Goal: Task Accomplishment & Management: Use online tool/utility

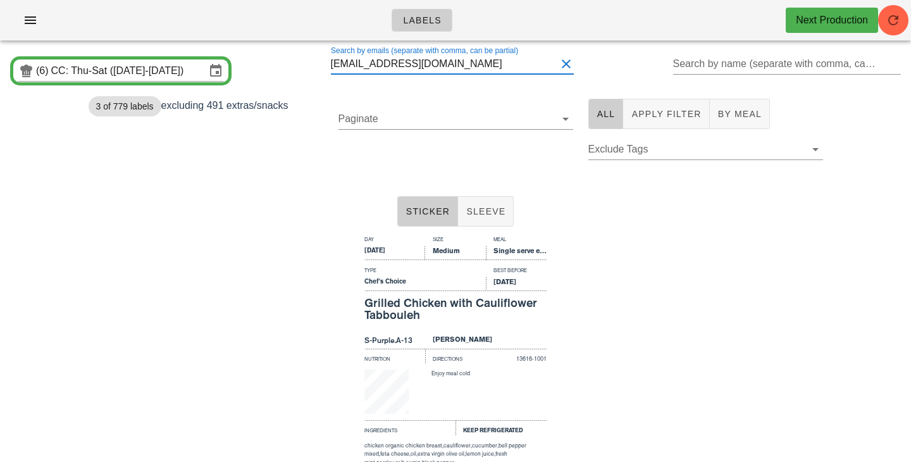
drag, startPoint x: 446, startPoint y: 63, endPoint x: 231, endPoint y: 58, distance: 215.2
click at [331, 59] on input "s.vettese90@gmail.com" at bounding box center [444, 64] width 226 height 20
type input "roryn1@gmail.com"
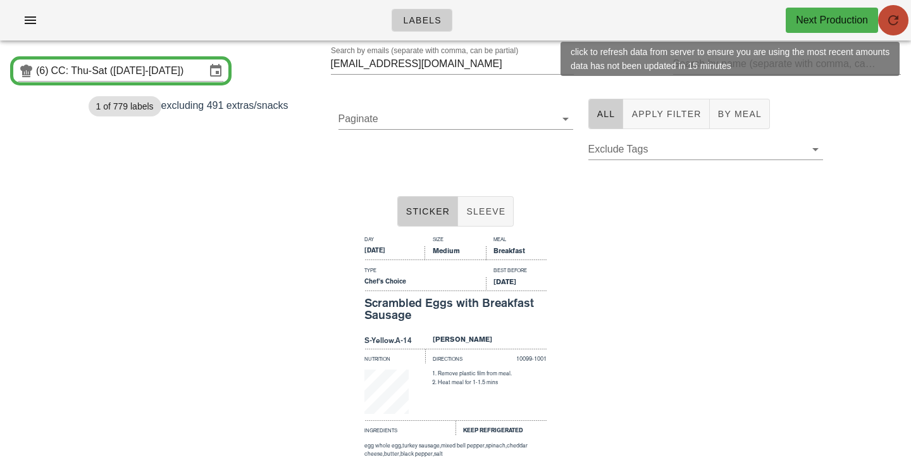
click at [887, 27] on icon "button" at bounding box center [893, 20] width 15 height 15
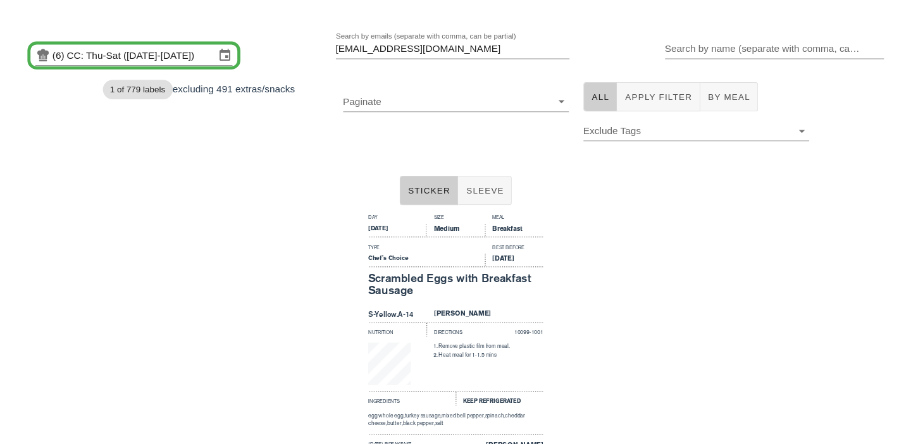
scroll to position [15, 0]
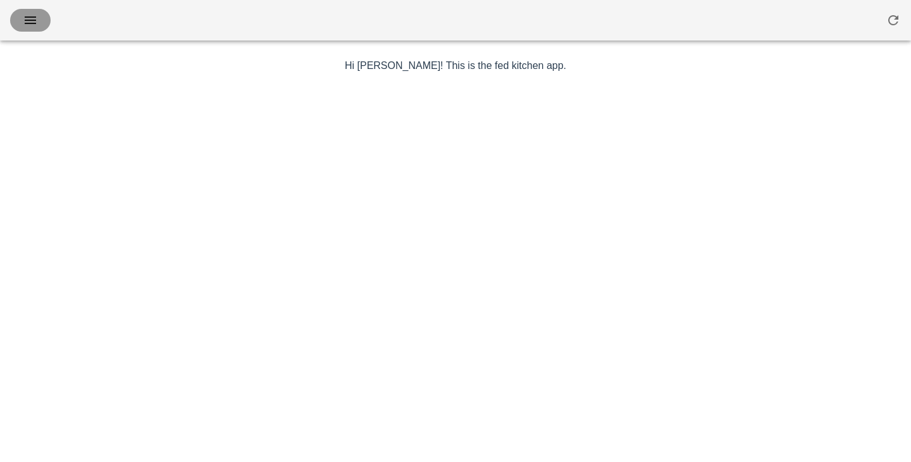
click at [26, 15] on icon "button" at bounding box center [30, 20] width 15 height 15
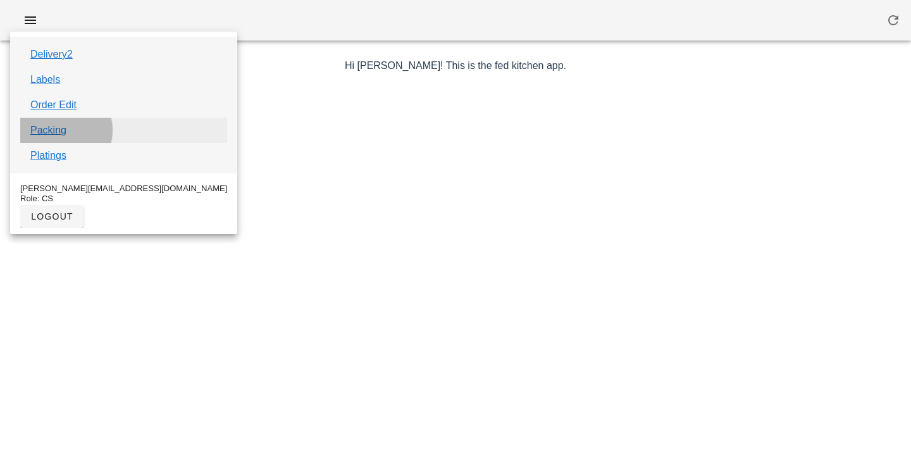
click at [51, 130] on link "Packing" at bounding box center [48, 130] width 36 height 15
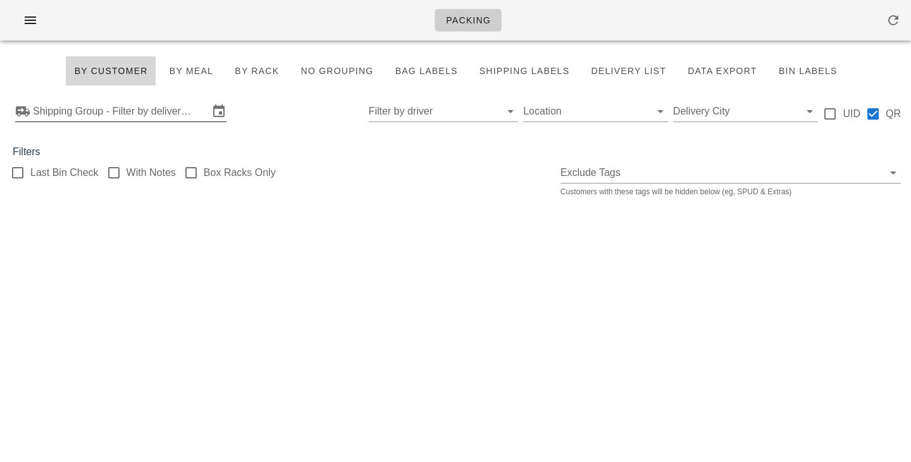
click at [175, 121] on div "Shipping Group - Filter by delivery logistics" at bounding box center [120, 111] width 211 height 20
click at [220, 113] on icon at bounding box center [218, 111] width 15 height 15
click at [211, 110] on icon at bounding box center [218, 111] width 15 height 15
click at [315, 114] on div "Filter by driver Location Delivery City UID QR" at bounding box center [455, 111] width 911 height 40
click at [185, 120] on input "Shipping Group - Filter by delivery logistics" at bounding box center [121, 111] width 176 height 20
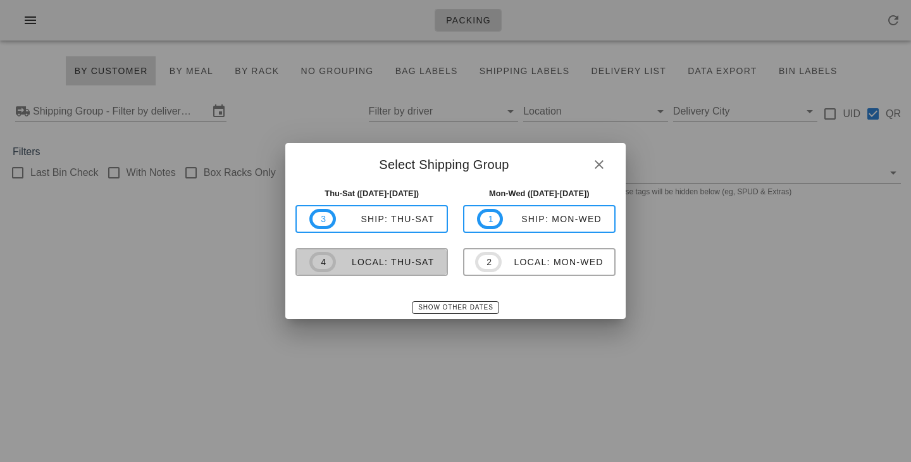
click at [364, 267] on div "local: Thu-Sat" at bounding box center [385, 262] width 99 height 10
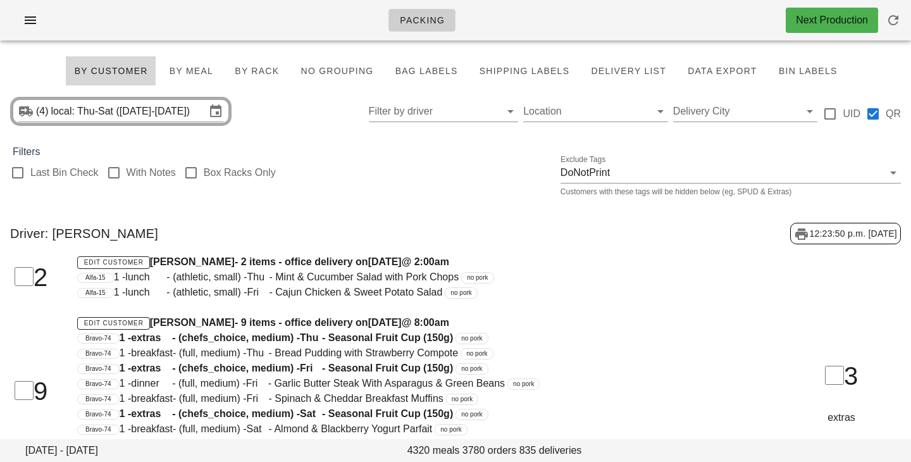
click at [374, 123] on div "(4) local: Thu-Sat ([DATE]-[DATE]) Filter by driver Location Delivery City UID …" at bounding box center [455, 111] width 911 height 40
click at [405, 156] on div "Filters" at bounding box center [455, 151] width 911 height 15
click at [263, 68] on span "By Rack" at bounding box center [256, 71] width 45 height 10
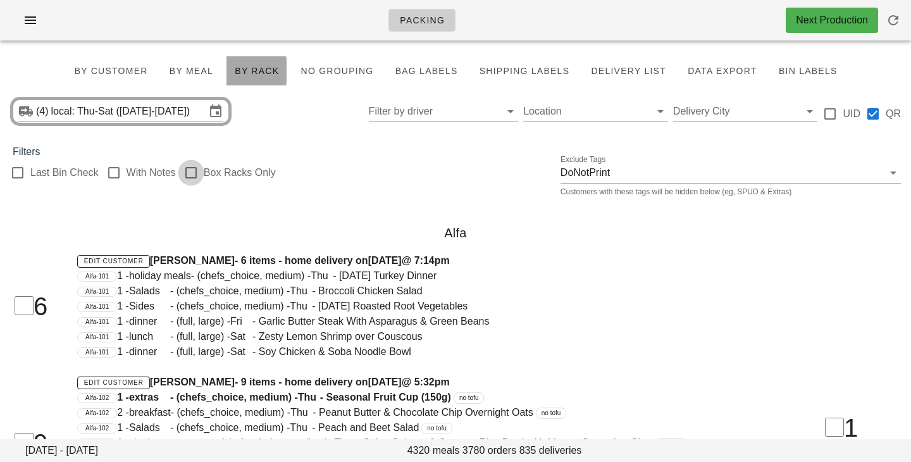
click at [196, 173] on div at bounding box center [191, 173] width 22 height 22
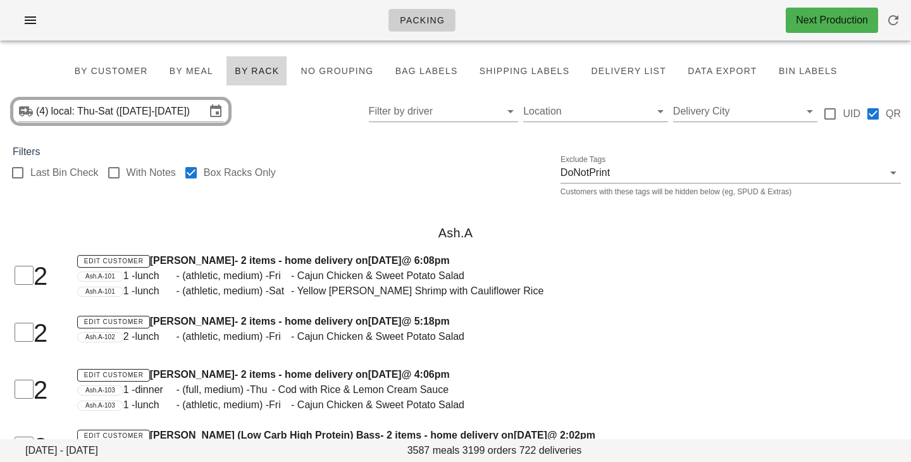
click at [297, 85] on div "By Customer By Meal By Rack No grouping Bag Labels Shipping Labels Delivery Lis…" at bounding box center [455, 70] width 785 height 35
click at [291, 112] on div "(4) local: Thu-Sat ([DATE]-[DATE]) Filter by driver Location Delivery City UID …" at bounding box center [455, 111] width 911 height 40
drag, startPoint x: 435, startPoint y: 70, endPoint x: 419, endPoint y: 70, distance: 16.5
click at [435, 70] on span "Bag Labels" at bounding box center [425, 71] width 63 height 10
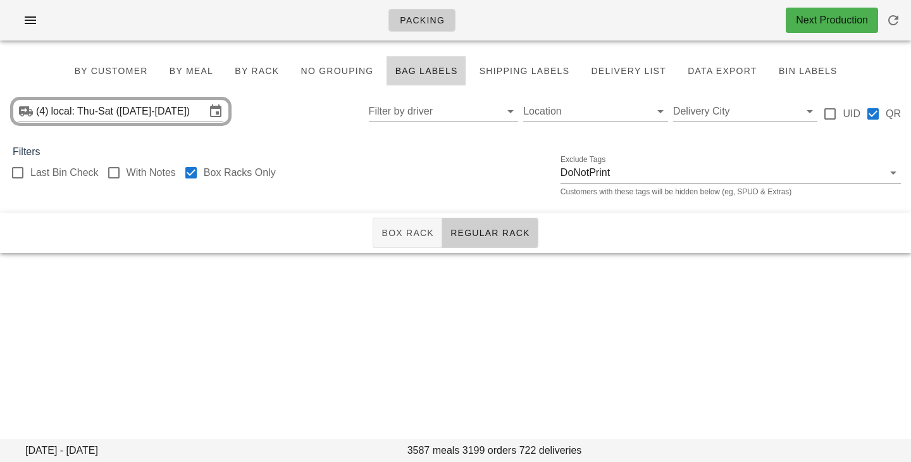
click at [370, 137] on div "[DATE] - [DATE] meals 3199 orders 722 deliveries By Customer By Meal By Rack No…" at bounding box center [455, 152] width 911 height 202
click at [201, 176] on div at bounding box center [191, 173] width 22 height 22
click at [279, 115] on div "(4) local: Thu-Sat ([DATE]-[DATE]) Filter by driver Location Delivery City UID …" at bounding box center [455, 111] width 911 height 40
checkbox input "false"
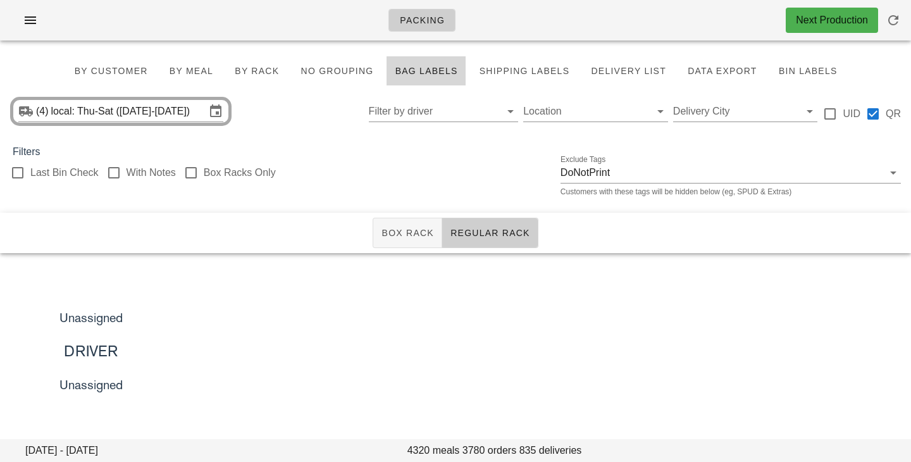
click at [280, 111] on div "(4) local: Thu-Sat ([DATE]-[DATE]) Filter by driver Location Delivery City UID …" at bounding box center [455, 111] width 911 height 40
click at [480, 226] on button "Regular Rack" at bounding box center [490, 233] width 96 height 30
click at [410, 243] on button "Box Rack" at bounding box center [408, 233] width 70 height 30
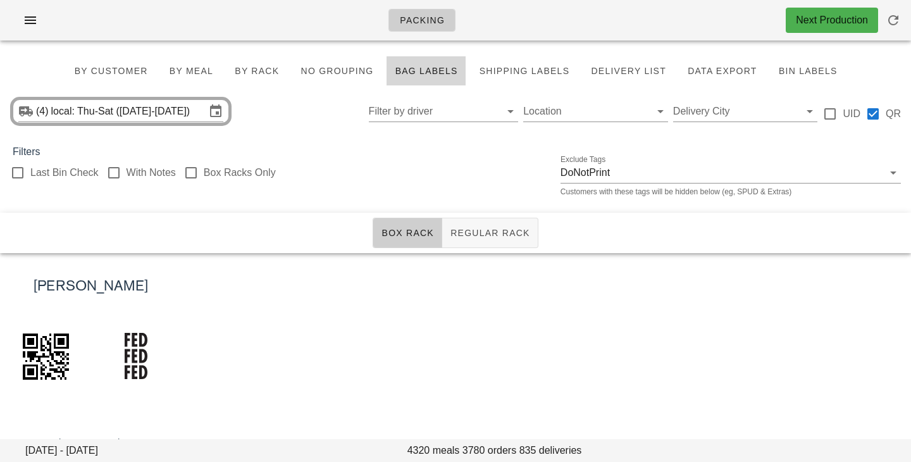
click at [421, 187] on div "Last Bin Check With Notes Box Racks Only Exclude Tags DoNotPrint Customers with…" at bounding box center [455, 179] width 911 height 40
click at [469, 156] on div "Filters" at bounding box center [455, 151] width 911 height 15
click at [432, 197] on div "Last Bin Check With Notes Box Racks Only Exclude Tags DoNotPrint Customers with…" at bounding box center [455, 179] width 911 height 40
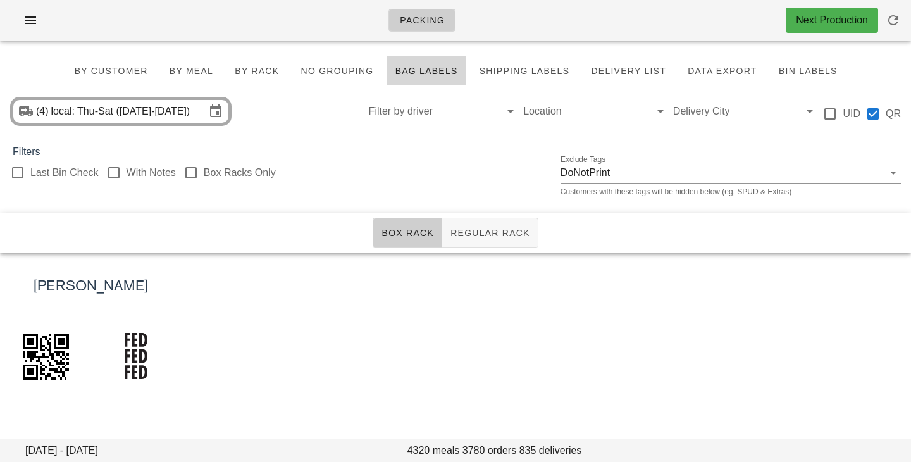
click at [432, 190] on div "Last Bin Check With Notes Box Racks Only Exclude Tags DoNotPrint Customers with…" at bounding box center [455, 179] width 911 height 40
